Goal: Task Accomplishment & Management: Complete application form

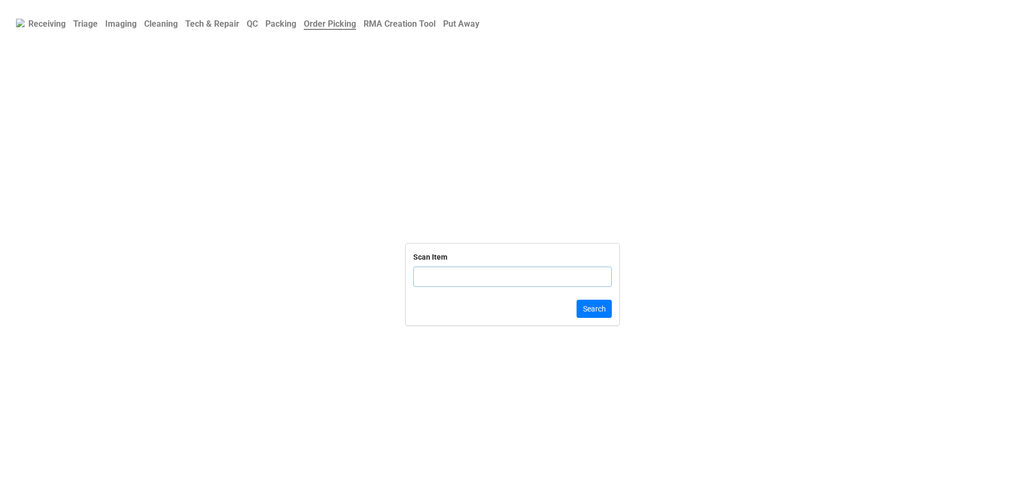
click at [420, 273] on input "text" at bounding box center [512, 276] width 199 height 20
type input "DLRTN1752675"
click button "Search" at bounding box center [594, 308] width 35 height 18
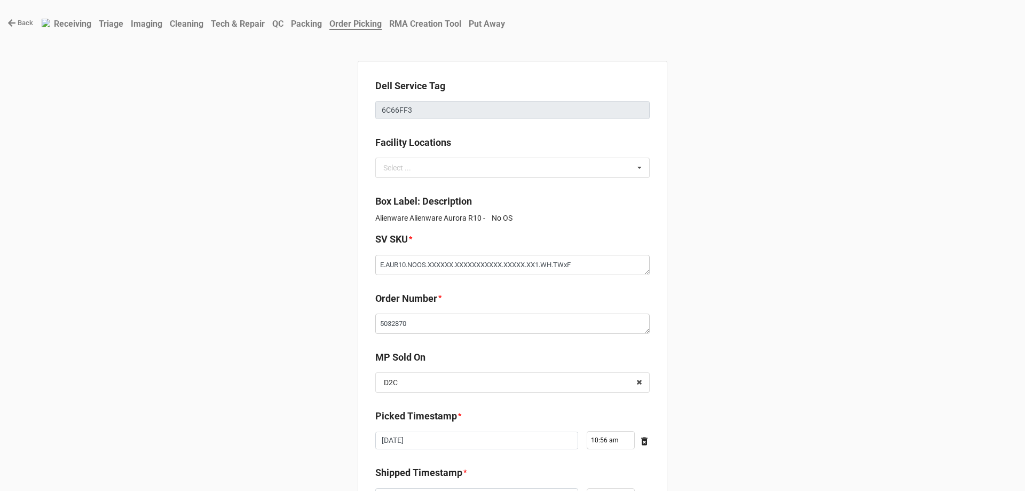
type textarea "x"
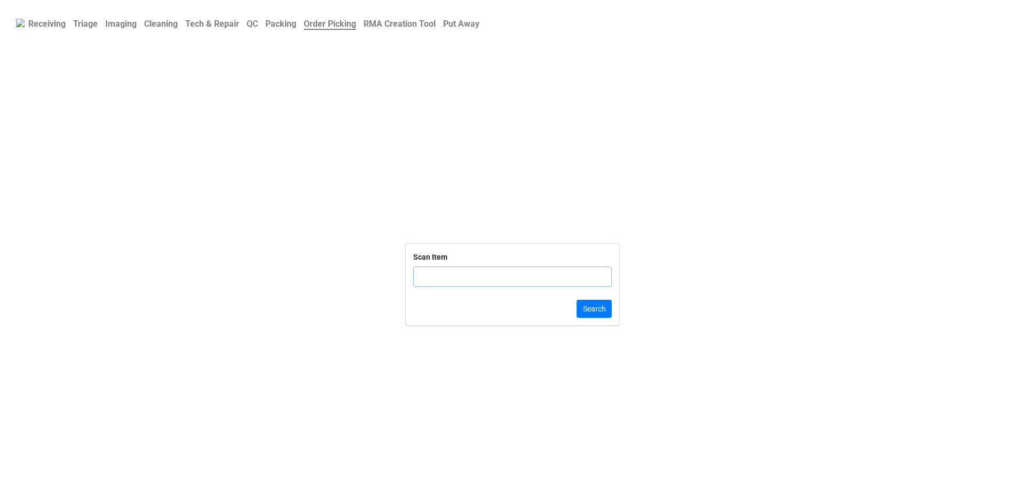
click at [481, 281] on input "text" at bounding box center [512, 276] width 199 height 20
type input "DLRTN17459437640"
click button "Search" at bounding box center [594, 308] width 35 height 18
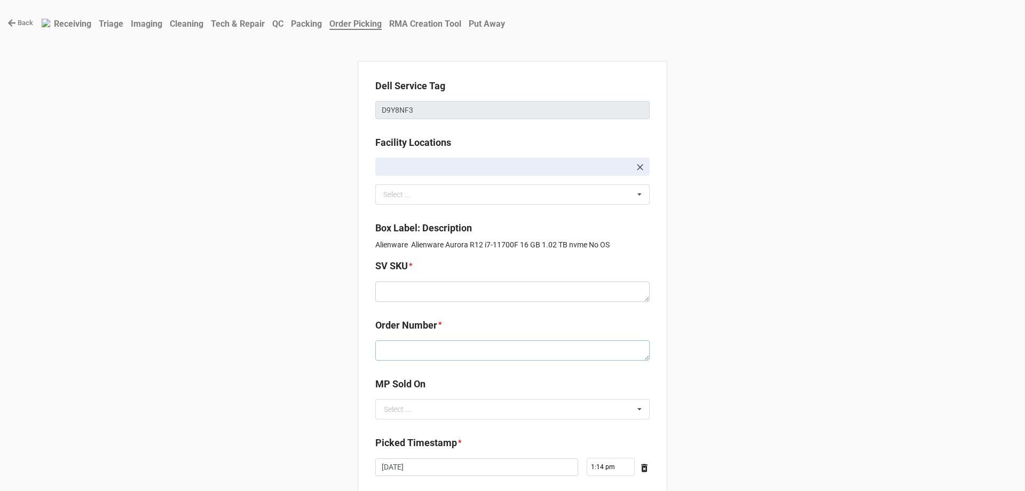
click at [482, 344] on textarea at bounding box center [512, 350] width 274 height 20
paste textarea "5032869"
type textarea "x"
type textarea "5032869"
click at [406, 288] on textarea at bounding box center [512, 291] width 274 height 20
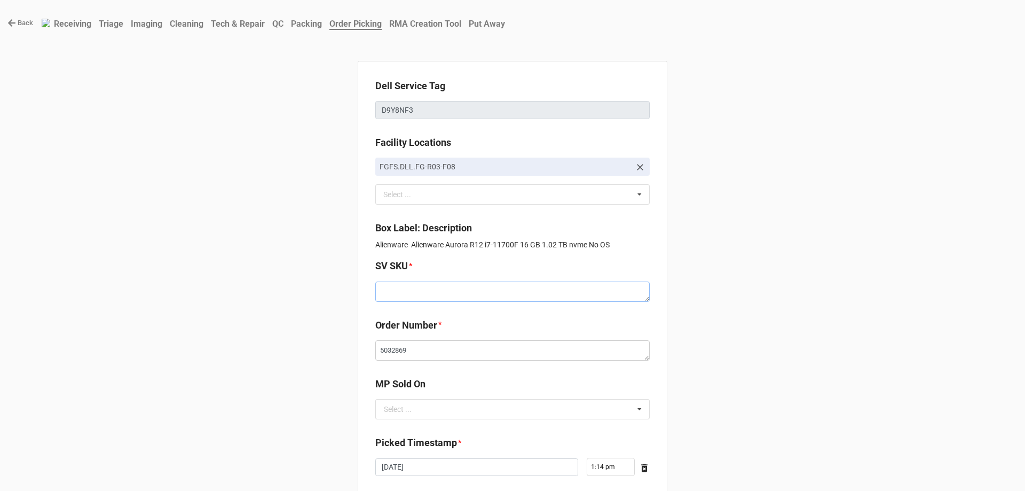
paste textarea "E.AUR12.NOOS.11700F.1TBSXXXX16G.G3070.XX1.WH.TxxF"
type textarea "x"
type textarea "E.AUR12.NOOS.11700F.1TBSXXXX16G.G3070.XX1.WH.TxxF"
click at [468, 405] on input "text" at bounding box center [512, 408] width 273 height 19
click at [461, 424] on div "D2C" at bounding box center [512, 429] width 273 height 20
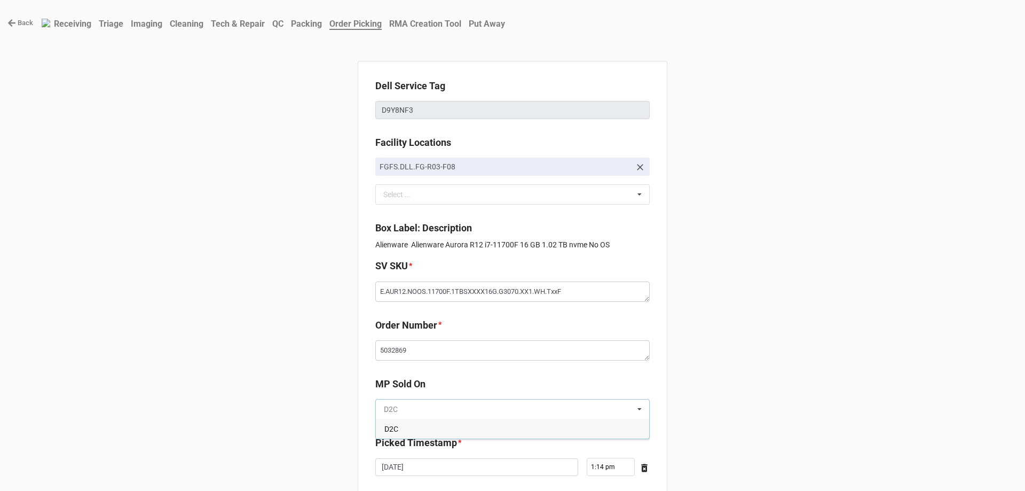
type textarea "x"
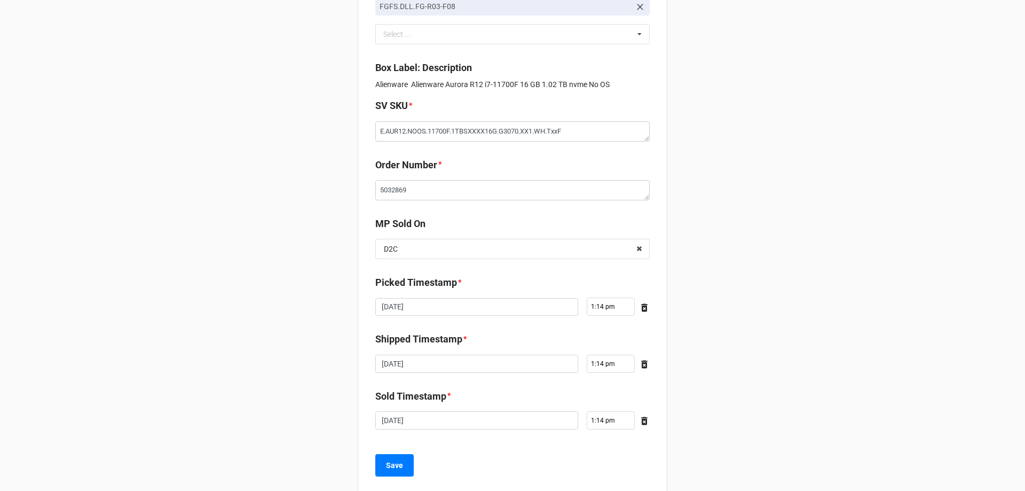
scroll to position [180, 0]
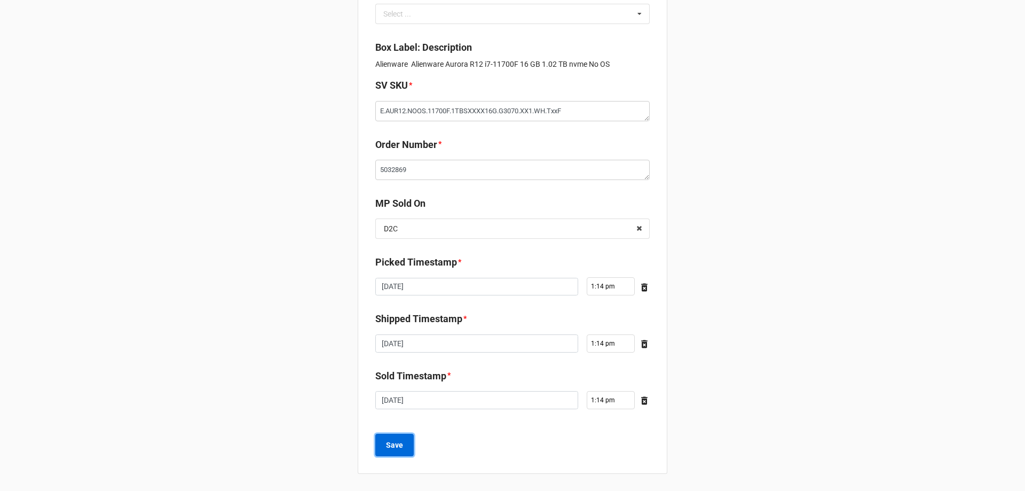
click at [404, 454] on button "Save" at bounding box center [394, 444] width 38 height 22
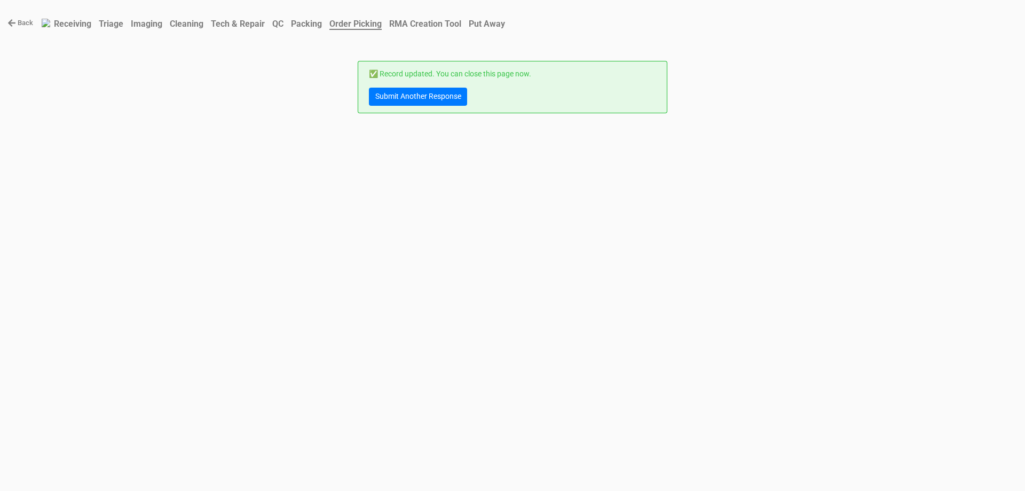
scroll to position [0, 0]
